Goal: Information Seeking & Learning: Check status

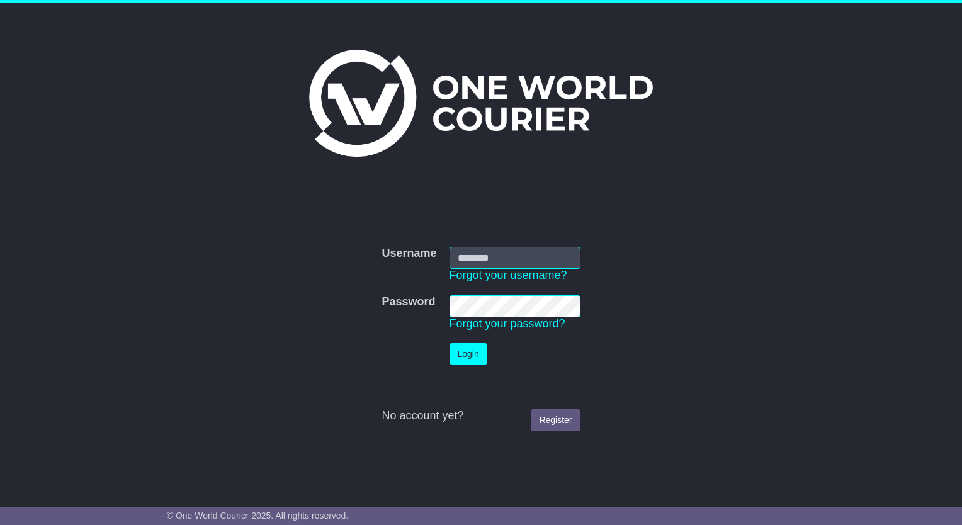
type input "**********"
click at [474, 360] on button "Login" at bounding box center [469, 354] width 38 height 22
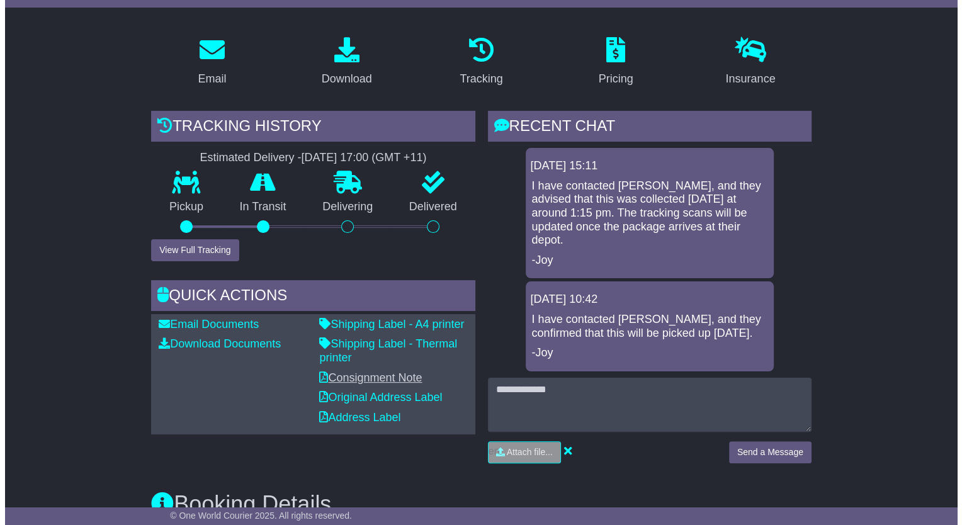
scroll to position [189, 0]
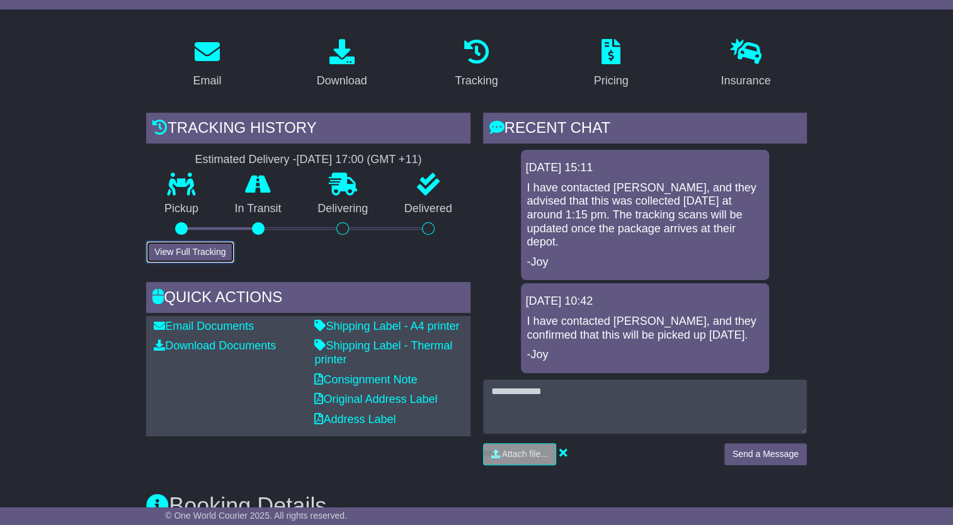
click at [214, 252] on button "View Full Tracking" at bounding box center [190, 252] width 88 height 22
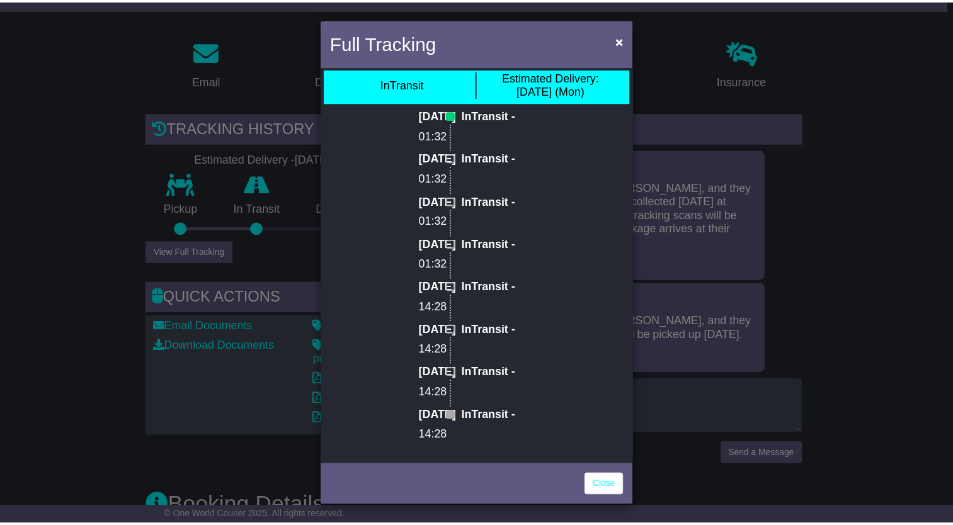
scroll to position [0, 0]
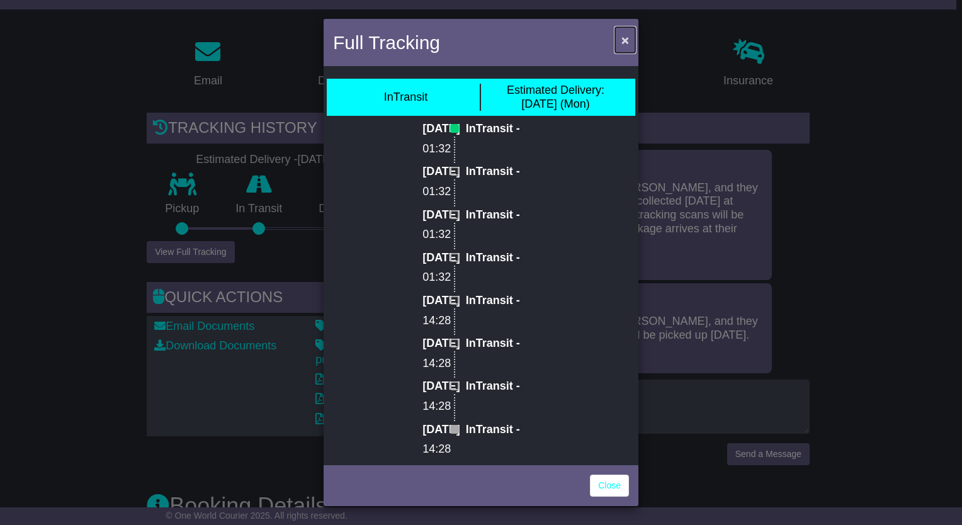
click at [624, 40] on span "×" at bounding box center [626, 40] width 8 height 14
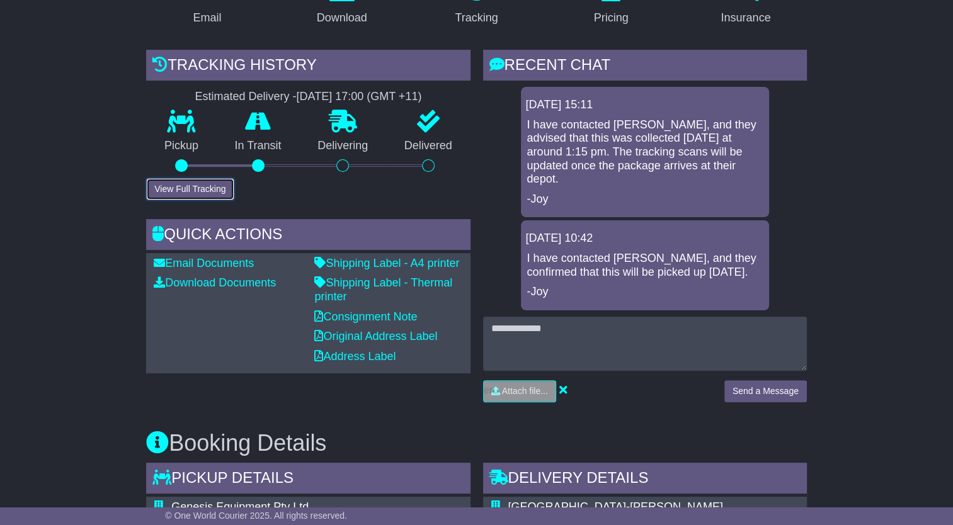
scroll to position [252, 0]
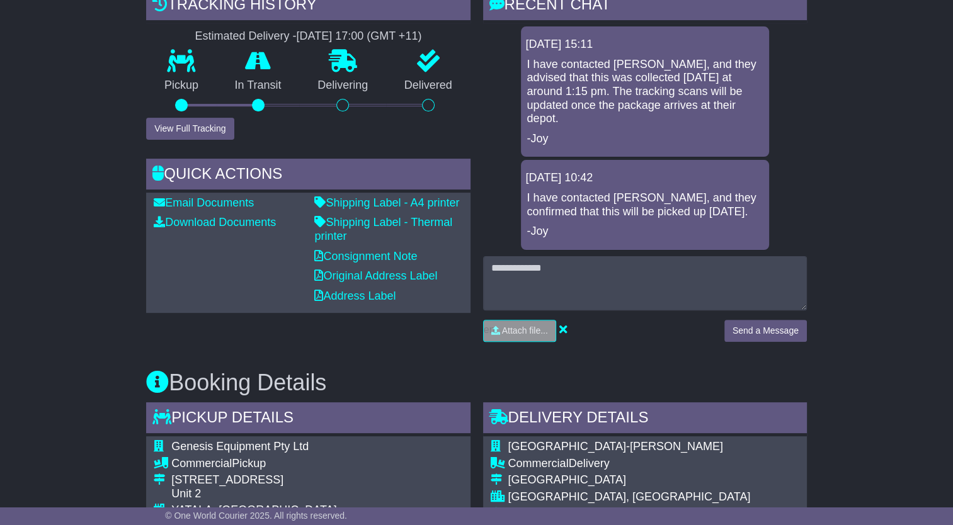
scroll to position [251, 0]
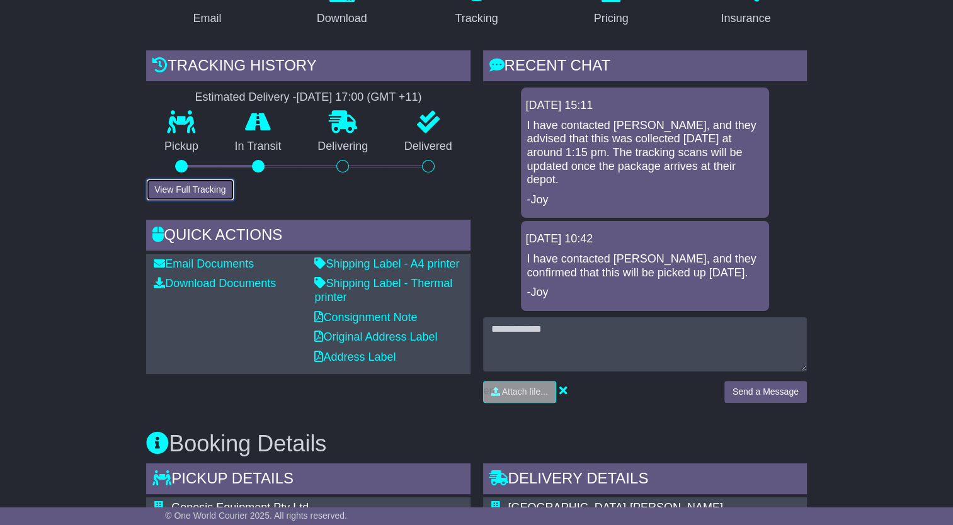
click at [214, 190] on button "View Full Tracking" at bounding box center [190, 190] width 88 height 22
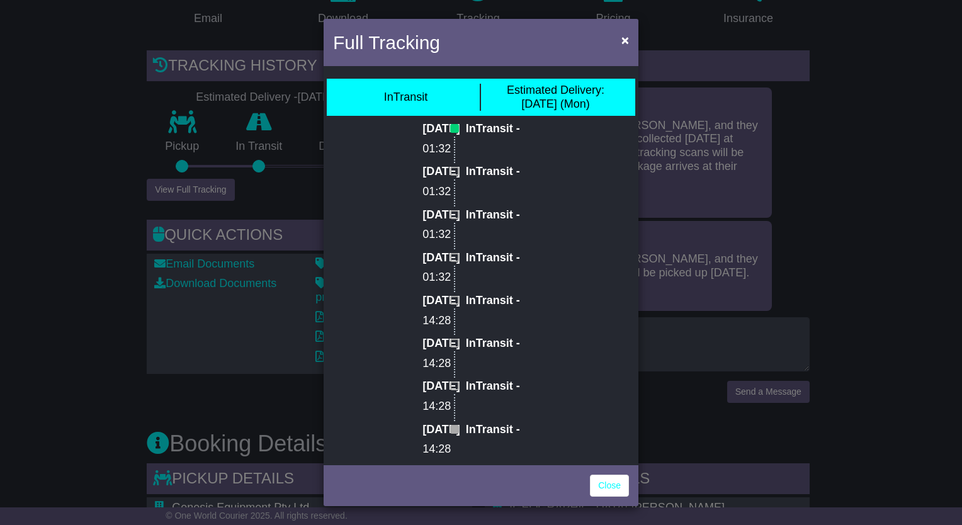
click at [214, 190] on div "Full Tracking × InTransit Estimated Delivery: 13 Oct (Mon) 11 Oct 2025 01:32 In…" at bounding box center [481, 262] width 962 height 525
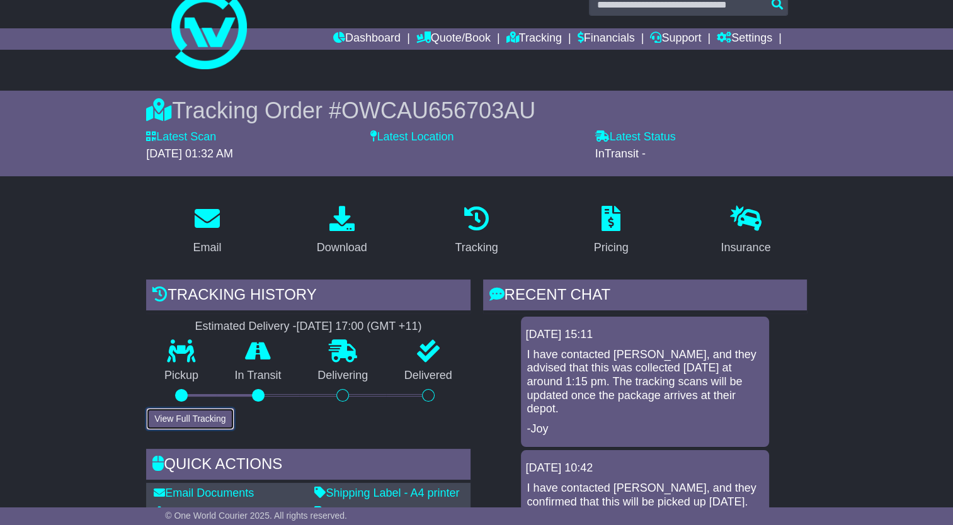
scroll to position [0, 0]
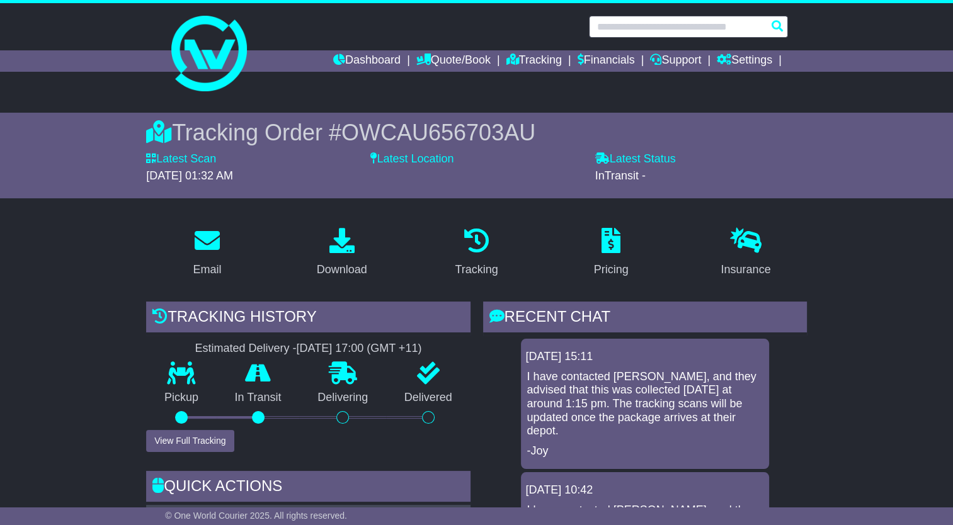
click at [640, 25] on input "text" at bounding box center [688, 27] width 199 height 22
paste input "*********"
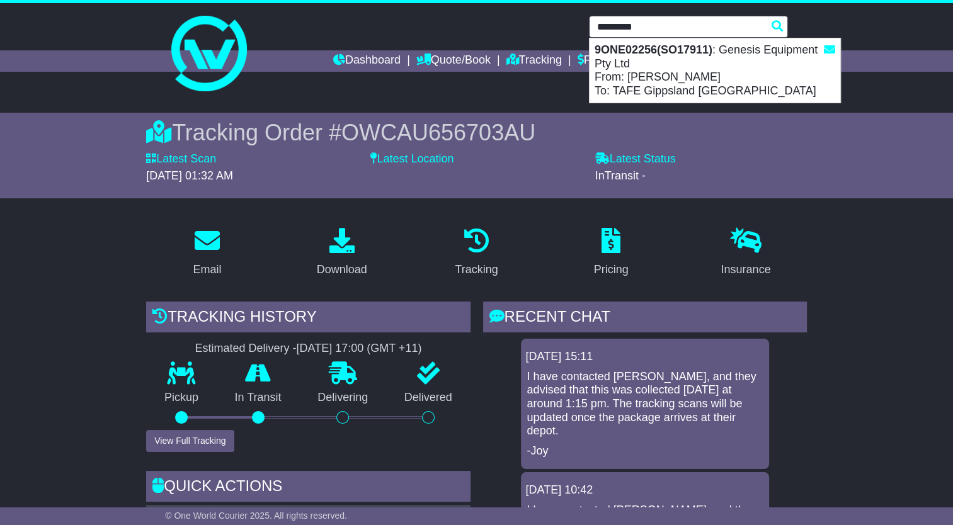
type input "*********"
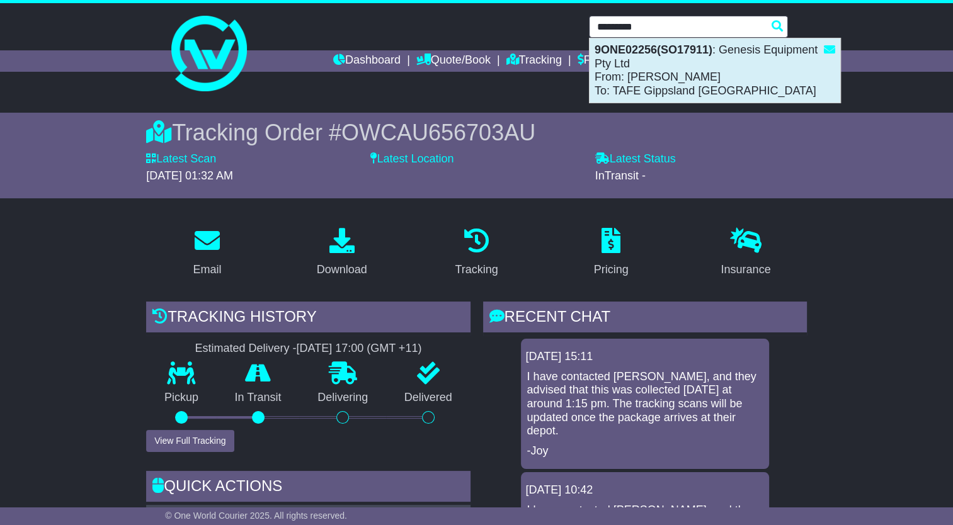
click at [727, 72] on div "9ONE02256(SO17911) : Genesis Equipment Pty Ltd From: Jimmy Olive To: TAFE Gipps…" at bounding box center [715, 70] width 251 height 64
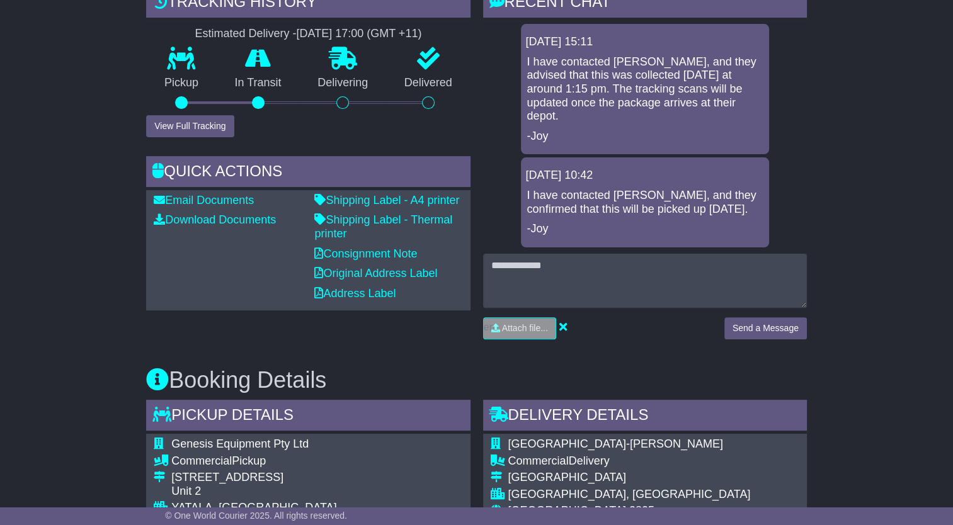
scroll to position [126, 0]
